Goal: Task Accomplishment & Management: Use online tool/utility

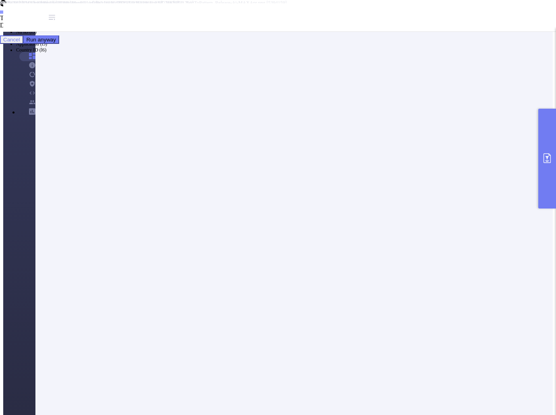
scroll to position [81, 0]
drag, startPoint x: 137, startPoint y: 203, endPoint x: 213, endPoint y: 203, distance: 76.2
click at [546, 170] on button "primary" at bounding box center [548, 159] width 18 height 100
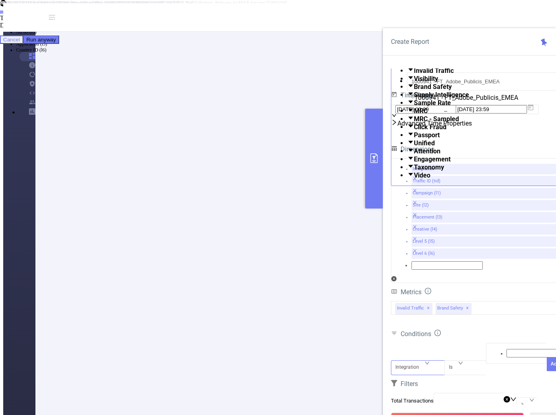
click at [426, 361] on div "Integration" at bounding box center [418, 361] width 45 height 0
click at [413, 17] on li "Traffic ID (tid)" at bounding box center [286, 14] width 540 height 6
click at [494, 349] on div at bounding box center [517, 354] width 52 height 10
type input "Tier 3"
drag, startPoint x: 541, startPoint y: 292, endPoint x: 533, endPoint y: 293, distance: 8.1
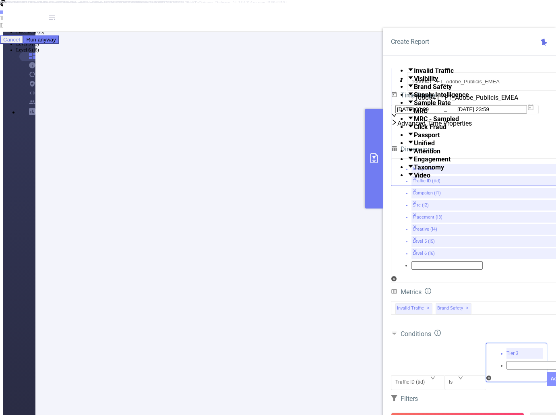
click at [547, 372] on button "Add" at bounding box center [555, 379] width 17 height 14
click at [430, 378] on span "Traffic ID (tid) Is 'Tier 3'" at bounding box center [425, 383] width 63 height 11
click at [456, 376] on div "Is" at bounding box center [465, 376] width 33 height 0
click at [474, 11] on li "Contains" at bounding box center [286, 8] width 540 height 6
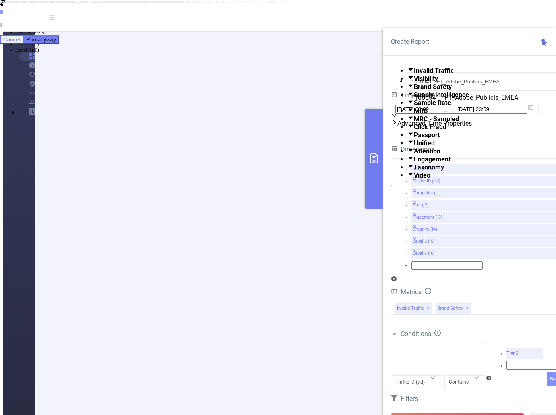
click at [547, 372] on button "Save" at bounding box center [555, 379] width 17 height 14
click at [469, 413] on button "Run Report" at bounding box center [457, 420] width 133 height 15
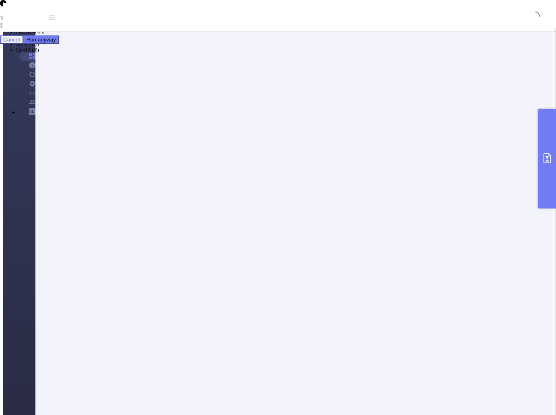
scroll to position [0, 0]
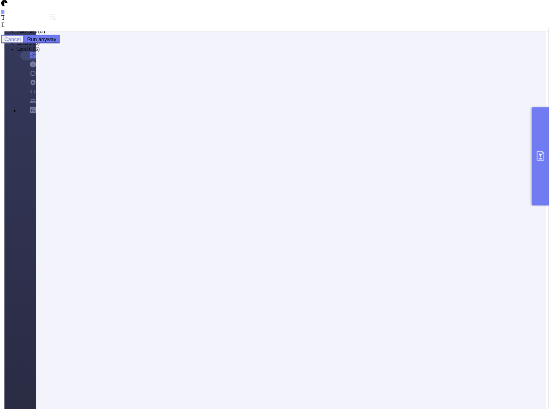
scroll to position [81, 0]
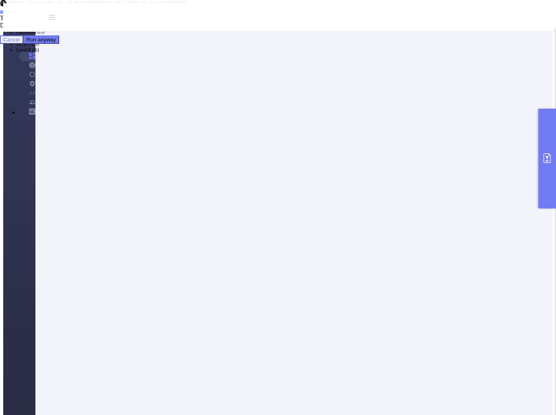
drag, startPoint x: 135, startPoint y: 208, endPoint x: 181, endPoint y: 210, distance: 45.2
drag, startPoint x: 158, startPoint y: 233, endPoint x: 100, endPoint y: 235, distance: 57.6
copy p "Adobe Publicis Emea Tier 3"
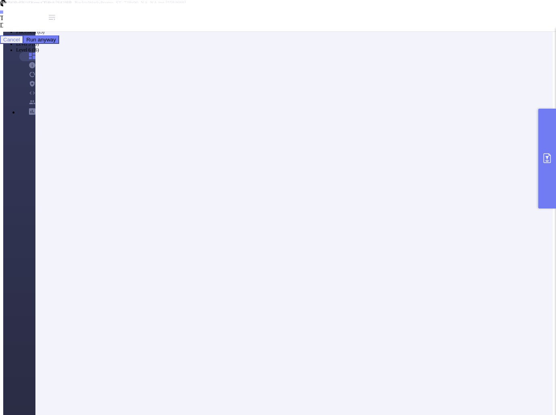
click at [546, 150] on button "primary" at bounding box center [548, 159] width 18 height 100
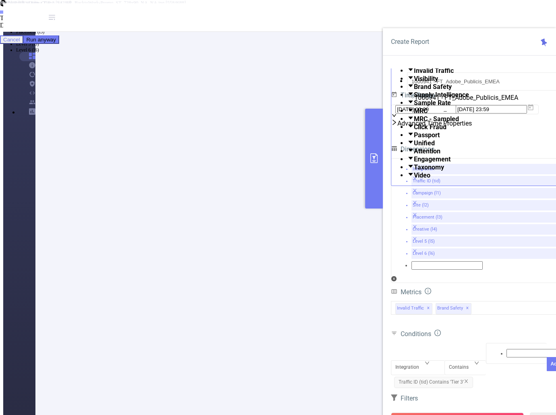
click at [455, 377] on span "Traffic ID (tid) Contains 'Tier 3'" at bounding box center [433, 382] width 79 height 11
click at [458, 376] on div "Contains" at bounding box center [461, 382] width 25 height 13
click at [452, 17] on li "Is" at bounding box center [286, 14] width 540 height 6
click at [507, 349] on li "Tier 3" at bounding box center [525, 354] width 36 height 10
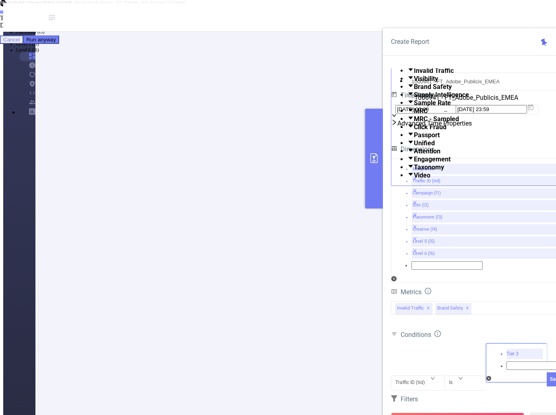
click at [507, 361] on icon "icon: close" at bounding box center [509, 363] width 5 height 5
paste input "Adobe Publicis Emea Tier 3"
type input "Adobe Publicis Emea Tier 3"
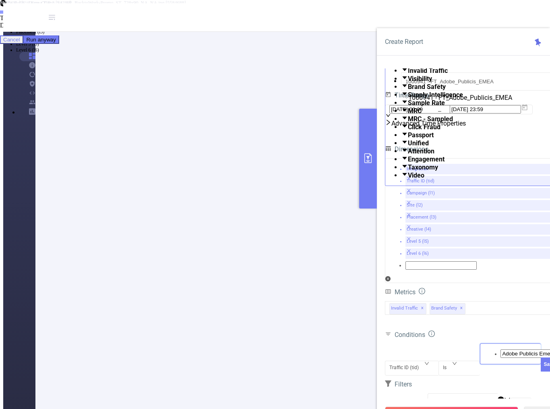
scroll to position [0, 13]
click at [494, 11] on li "Adobe Publicis Emea Tier 3" at bounding box center [283, 8] width 534 height 6
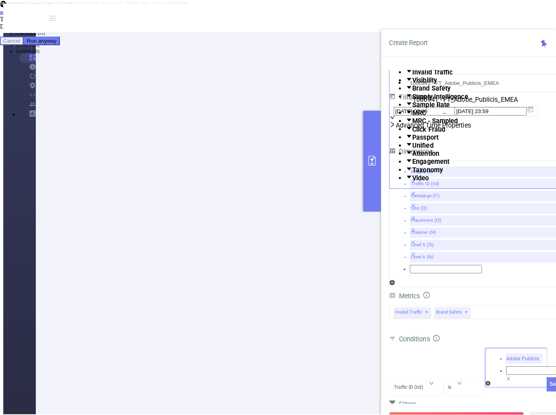
scroll to position [0, 0]
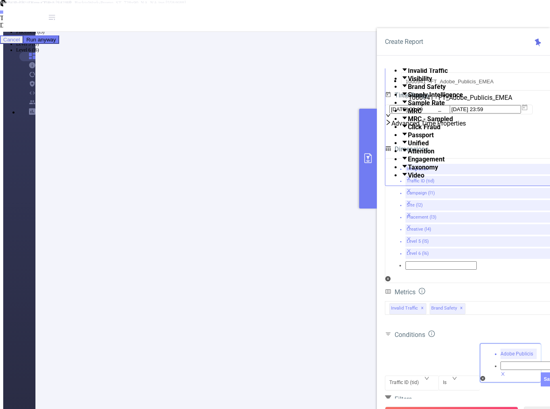
click at [541, 373] on button "Save" at bounding box center [549, 380] width 17 height 14
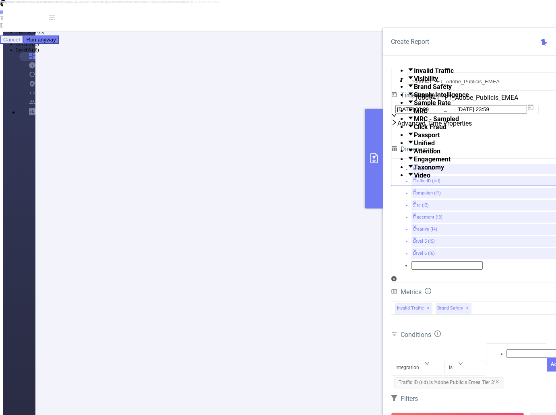
scroll to position [121, 0]
click at [340, 336] on li "50 / page" at bounding box center [286, 332] width 534 height 8
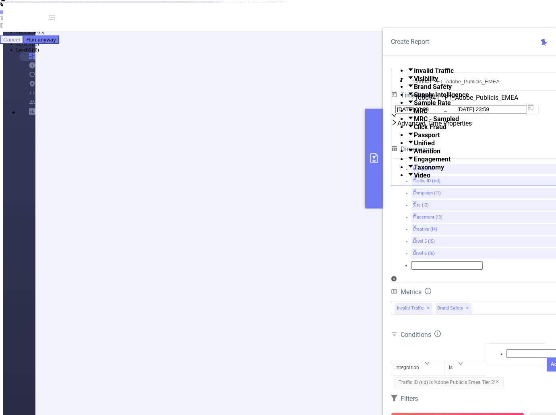
drag, startPoint x: 320, startPoint y: 255, endPoint x: 337, endPoint y: 260, distance: 17.9
copy p "FY25Q3"
click at [426, 361] on div "Integration" at bounding box center [418, 361] width 45 height 0
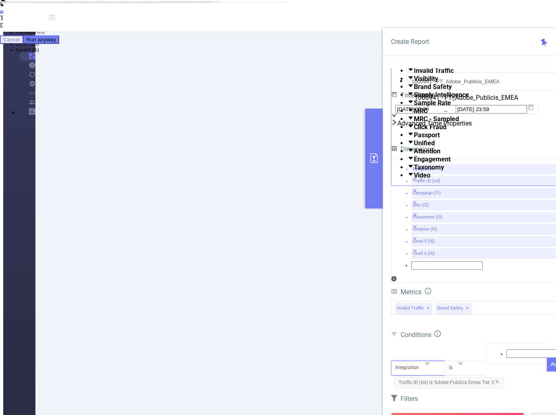
click at [415, 41] on li "Creative (l4)" at bounding box center [286, 38] width 540 height 6
click at [462, 361] on div "Is" at bounding box center [465, 361] width 33 height 0
click at [467, 11] on li "Contains" at bounding box center [286, 8] width 540 height 6
click at [503, 349] on div at bounding box center [517, 354] width 52 height 10
paste input "FY25Q3"
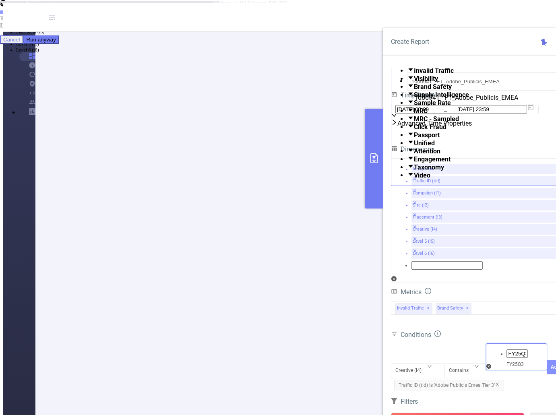
type input "FY25Q3"
click at [547, 361] on button "Add" at bounding box center [555, 368] width 17 height 14
drag, startPoint x: 305, startPoint y: 195, endPoint x: 273, endPoint y: 194, distance: 32.2
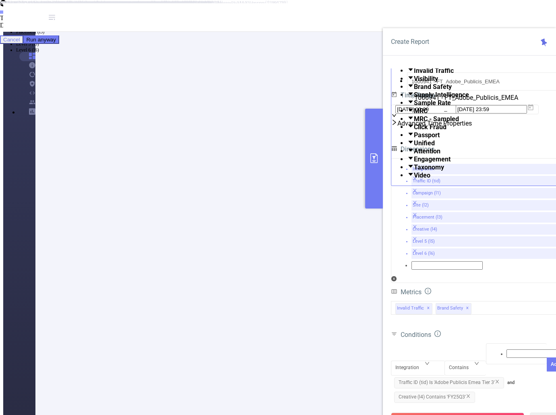
copy p "DV360_FY25E"
click at [417, 361] on div "Integration" at bounding box center [410, 367] width 29 height 13
click at [416, 35] on li "Placement (l3)" at bounding box center [286, 32] width 540 height 6
click at [463, 6] on div "Double click to edit" at bounding box center [278, 3] width 556 height 6
click at [461, 361] on div "Contains" at bounding box center [461, 367] width 25 height 13
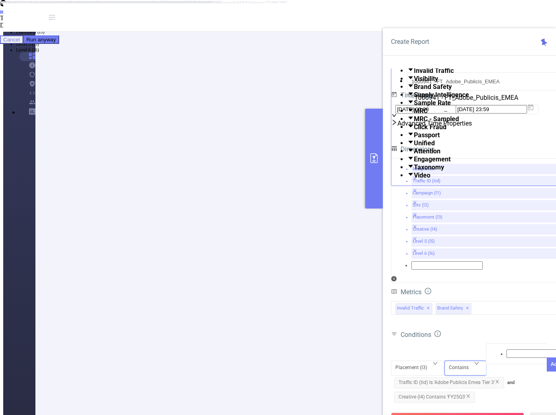
click at [467, 29] on li "Does Not Contain" at bounding box center [286, 26] width 540 height 6
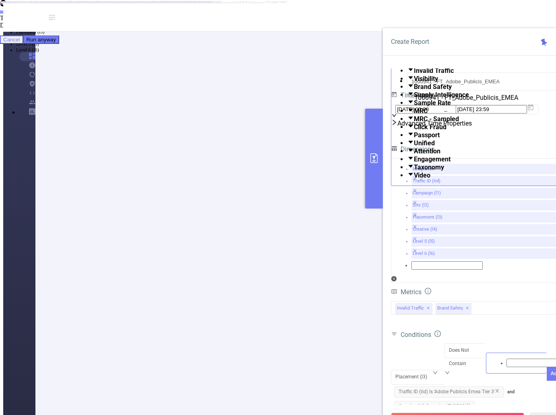
click at [499, 358] on div at bounding box center [517, 363] width 52 height 10
paste input "DV360_FY25E"
type input "DV360_FY25E"
click at [512, 11] on li "DV360_FY25E" at bounding box center [286, 8] width 540 height 6
click at [547, 373] on button "Add" at bounding box center [555, 380] width 17 height 14
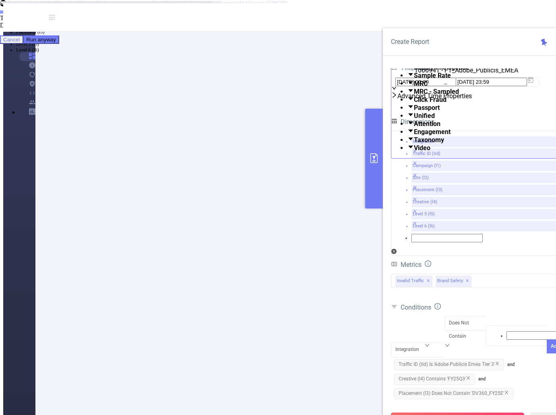
click at [463, 413] on button "Run Report" at bounding box center [457, 420] width 133 height 15
